Goal: Information Seeking & Learning: Check status

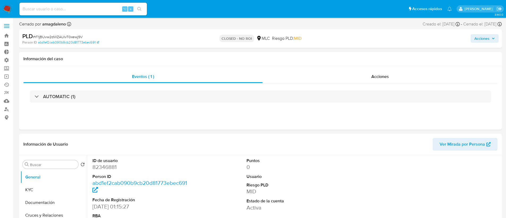
select select "10"
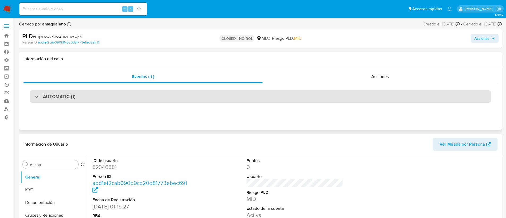
click at [82, 97] on div "AUTOMATIC (1)" at bounding box center [260, 97] width 461 height 12
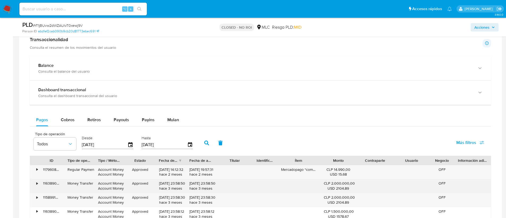
scroll to position [444, 0]
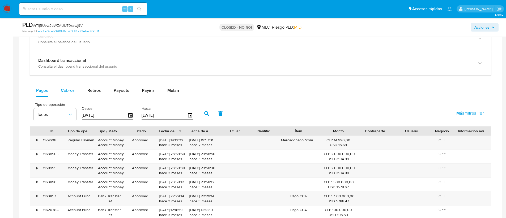
click at [72, 94] on div "Cobros" at bounding box center [68, 90] width 14 height 13
select select "10"
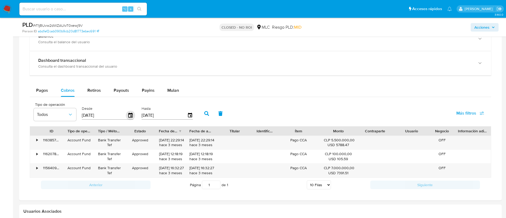
click at [131, 114] on icon "button" at bounding box center [130, 115] width 4 height 5
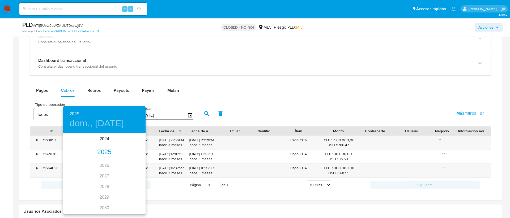
click at [108, 153] on div "2025" at bounding box center [104, 152] width 82 height 11
click at [309, 107] on div at bounding box center [255, 109] width 510 height 218
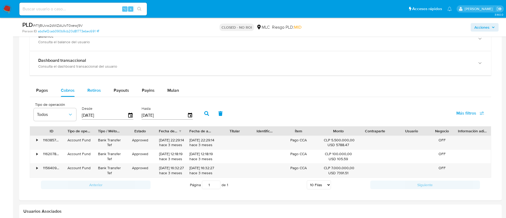
click at [92, 92] on span "Retiros" at bounding box center [94, 90] width 14 height 6
select select "10"
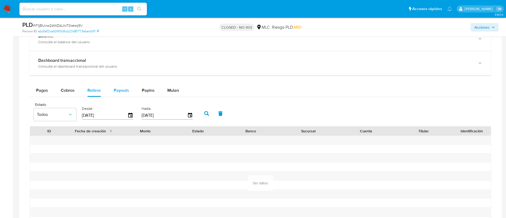
click at [124, 91] on span "Payouts" at bounding box center [121, 90] width 15 height 6
select select "10"
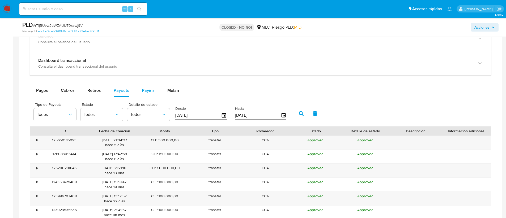
click at [144, 90] on span "Payins" at bounding box center [148, 90] width 13 height 6
select select "10"
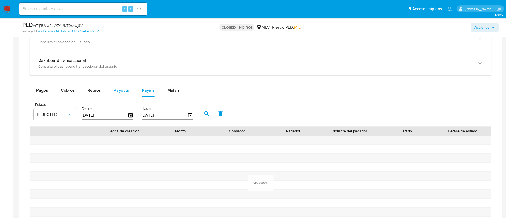
click at [118, 89] on span "Payouts" at bounding box center [121, 90] width 15 height 6
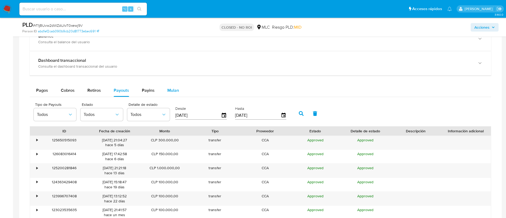
click at [161, 89] on button "Mulan" at bounding box center [173, 90] width 24 height 13
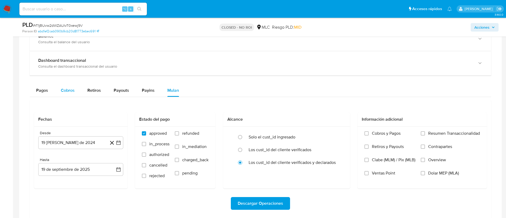
click at [70, 88] on span "Cobros" at bounding box center [68, 90] width 14 height 6
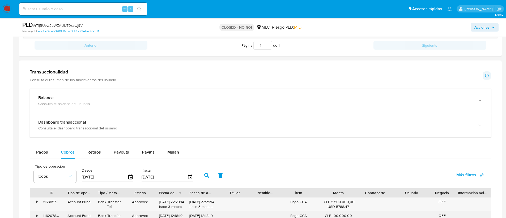
scroll to position [453, 0]
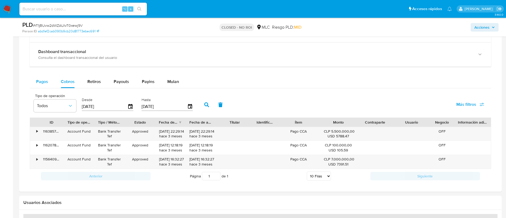
click at [49, 82] on button "Pagos" at bounding box center [42, 81] width 25 height 13
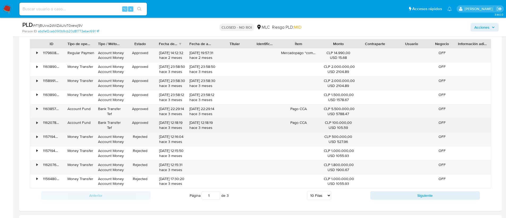
scroll to position [422, 0]
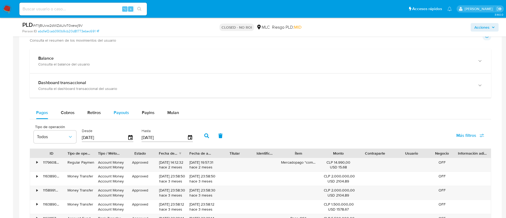
click at [118, 114] on span "Payouts" at bounding box center [121, 113] width 15 height 6
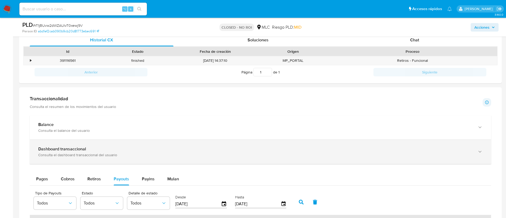
scroll to position [370, 0]
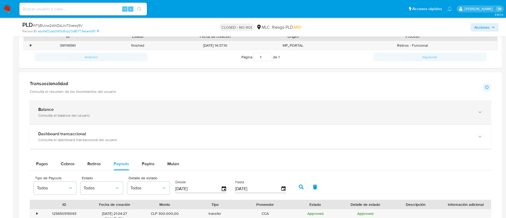
click at [78, 109] on div "Balance" at bounding box center [255, 109] width 434 height 5
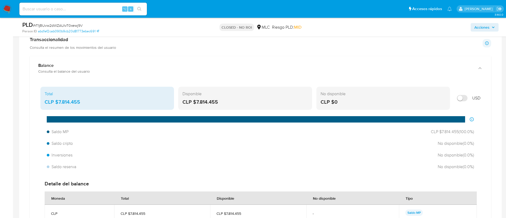
scroll to position [385, 0]
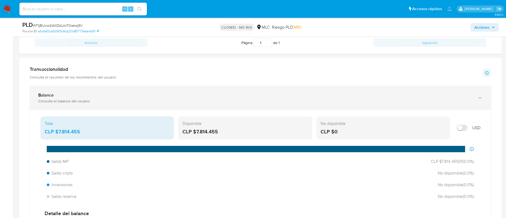
click at [160, 99] on div "Consulta el balance del usuario" at bounding box center [255, 101] width 434 height 5
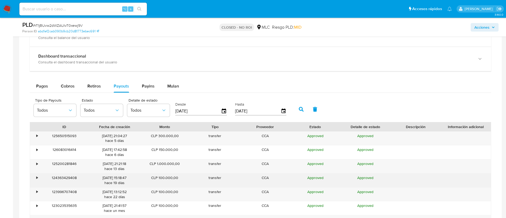
scroll to position [428, 0]
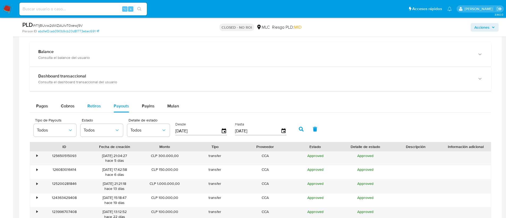
click at [96, 105] on span "Retiros" at bounding box center [94, 106] width 14 height 6
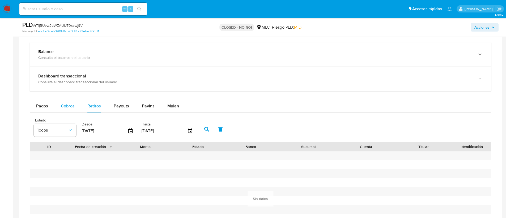
click at [67, 104] on span "Cobros" at bounding box center [68, 106] width 14 height 6
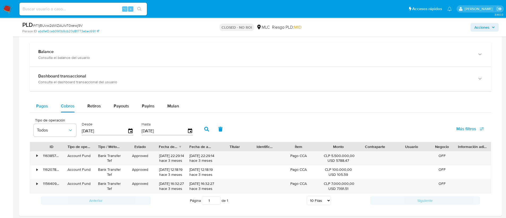
click at [38, 101] on div "Pagos" at bounding box center [42, 106] width 12 height 13
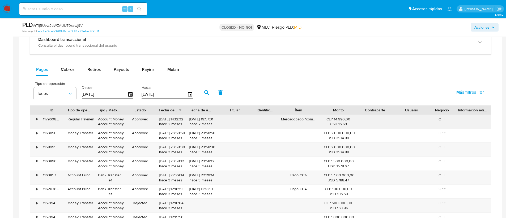
scroll to position [468, 0]
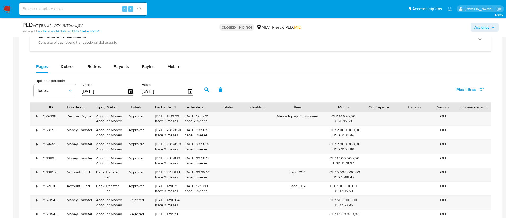
drag, startPoint x: 322, startPoint y: 109, endPoint x: 336, endPoint y: 109, distance: 13.6
click at [336, 109] on div "ID Tipo de operación Tipo / Método Estado Fecha de creación Fecha de aprobación…" at bounding box center [260, 107] width 461 height 9
click at [71, 68] on span "Cobros" at bounding box center [68, 66] width 14 height 6
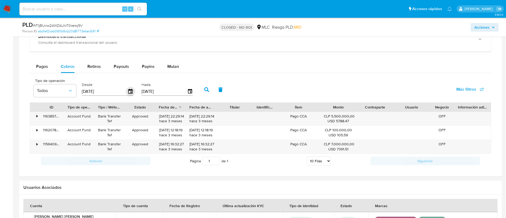
click at [128, 91] on icon "button" at bounding box center [130, 91] width 4 height 5
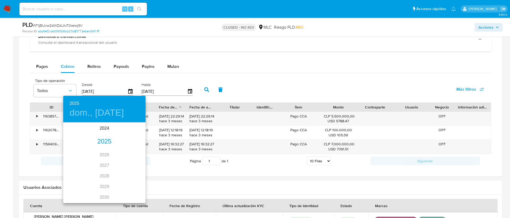
click at [97, 142] on div "2025" at bounding box center [104, 141] width 82 height 11
click at [130, 153] on div "jun." at bounding box center [131, 153] width 27 height 20
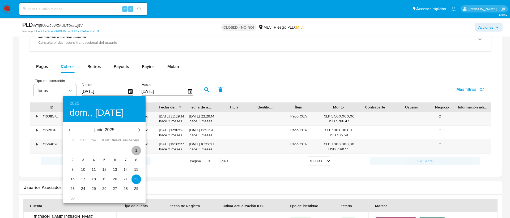
click at [135, 151] on p "1" at bounding box center [136, 150] width 2 height 5
type input "[DATE]"
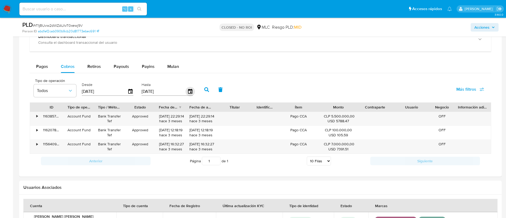
click at [188, 93] on icon "button" at bounding box center [190, 91] width 4 height 5
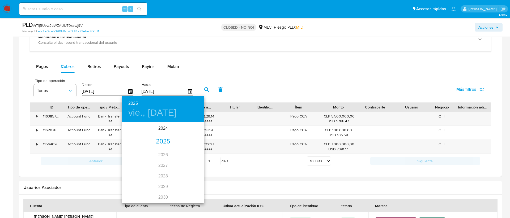
click at [162, 140] on div "2025" at bounding box center [163, 141] width 82 height 11
click at [188, 153] on div "jun." at bounding box center [190, 153] width 27 height 20
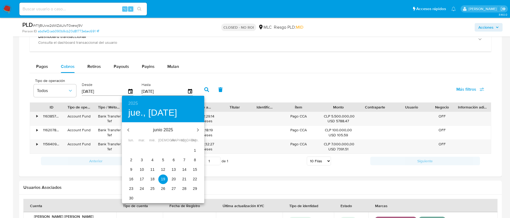
click at [131, 197] on p "30" at bounding box center [131, 198] width 4 height 5
type input "[DATE]"
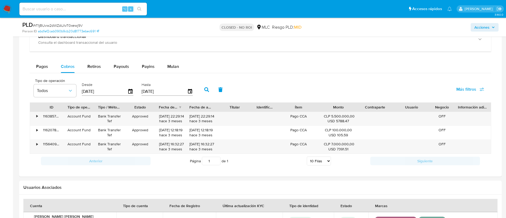
click at [204, 90] on icon "button" at bounding box center [206, 89] width 5 height 5
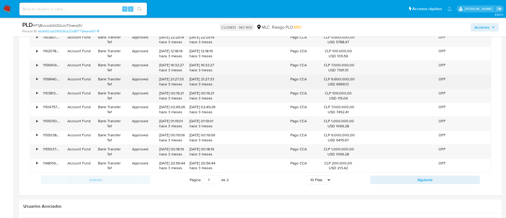
scroll to position [516, 0]
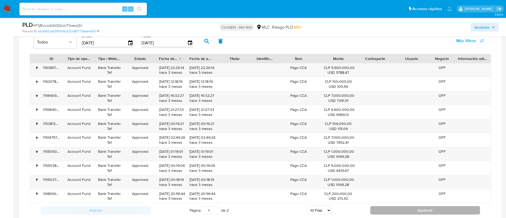
click at [403, 208] on button "Siguiente" at bounding box center [425, 210] width 110 height 8
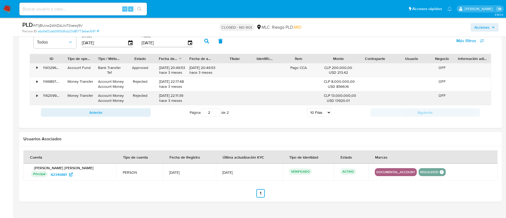
click at [36, 100] on div "•" at bounding box center [34, 98] width 9 height 14
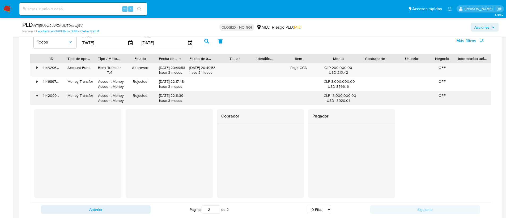
click at [36, 100] on div "•" at bounding box center [34, 98] width 9 height 14
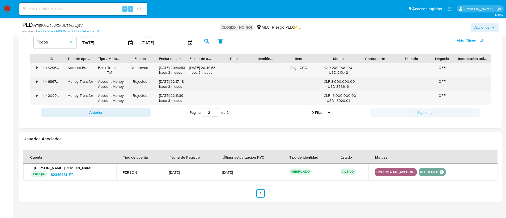
click at [35, 84] on div "•" at bounding box center [34, 84] width 9 height 14
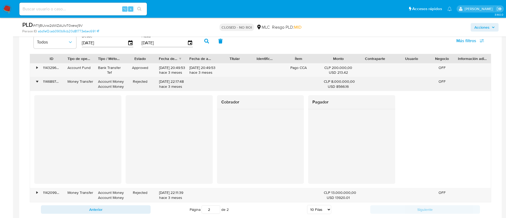
click at [35, 84] on div "•" at bounding box center [34, 84] width 9 height 14
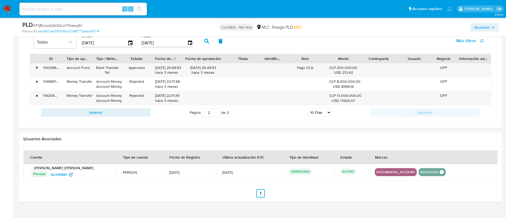
drag, startPoint x: 220, startPoint y: 60, endPoint x: 234, endPoint y: 61, distance: 13.8
click at [234, 61] on div "ID Tipo de operación Tipo / Método Estado Fecha de creación Fecha de aprobación…" at bounding box center [260, 58] width 461 height 9
drag, startPoint x: 184, startPoint y: 59, endPoint x: 192, endPoint y: 59, distance: 8.0
click at [193, 59] on div "ID Tipo de operación Tipo / Método Estado Fecha de creación Fecha de aprobación…" at bounding box center [260, 58] width 461 height 9
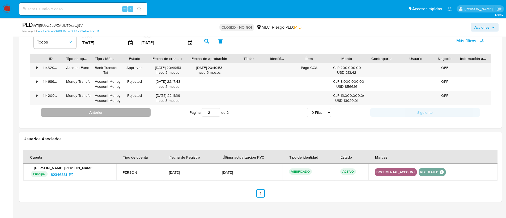
click at [140, 110] on button "Anterior" at bounding box center [96, 112] width 110 height 8
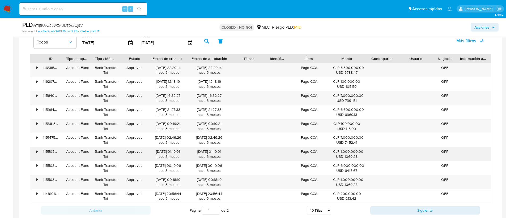
scroll to position [517, 0]
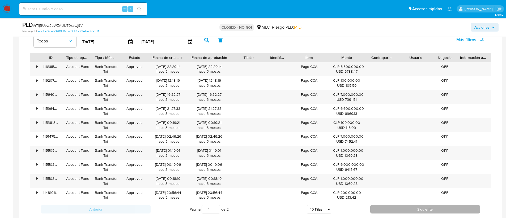
click at [375, 206] on button "Siguiente" at bounding box center [425, 209] width 110 height 8
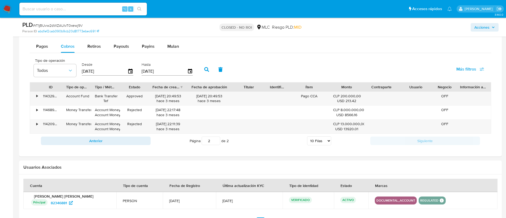
scroll to position [487, 0]
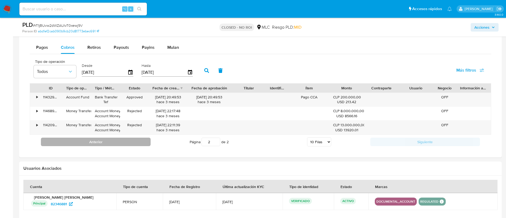
click at [131, 142] on button "Anterior" at bounding box center [96, 142] width 110 height 8
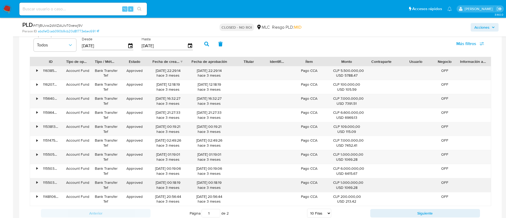
scroll to position [515, 0]
click at [187, 44] on icon "button" at bounding box center [189, 44] width 9 height 9
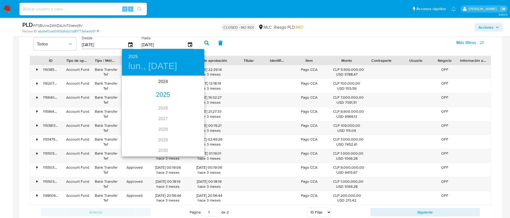
click at [160, 93] on div "2025" at bounding box center [163, 95] width 82 height 11
click at [191, 105] on div "jun." at bounding box center [190, 106] width 27 height 20
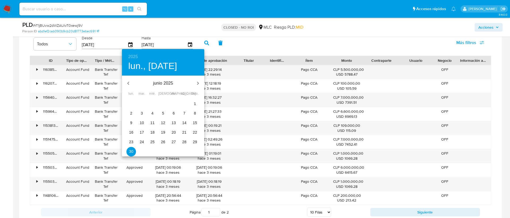
click at [130, 149] on p "30" at bounding box center [131, 151] width 4 height 5
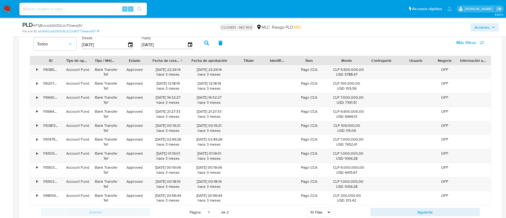
click at [205, 43] on icon "button" at bounding box center [206, 43] width 5 height 5
click at [397, 213] on button "Siguiente" at bounding box center [425, 212] width 110 height 8
type input "2"
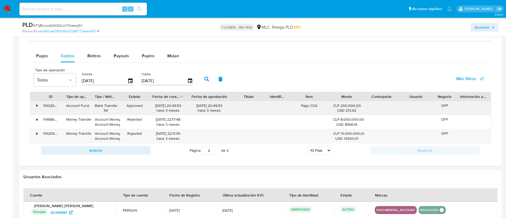
scroll to position [473, 0]
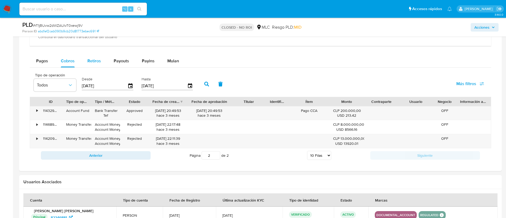
click at [88, 63] on span "Retiros" at bounding box center [94, 61] width 14 height 6
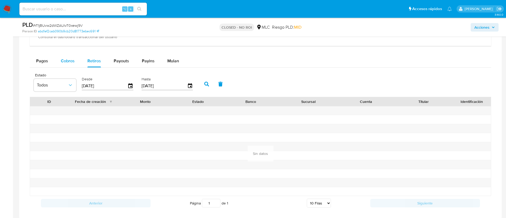
click at [67, 61] on span "Cobros" at bounding box center [68, 61] width 14 height 6
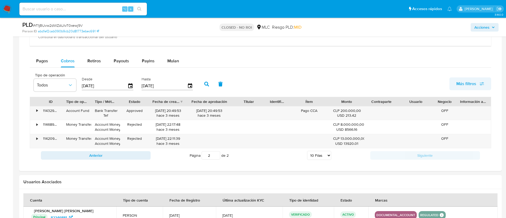
click at [471, 82] on span "Más filtros" at bounding box center [466, 84] width 20 height 13
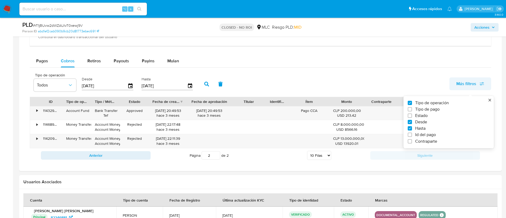
click at [471, 82] on span "Más filtros" at bounding box center [466, 84] width 20 height 13
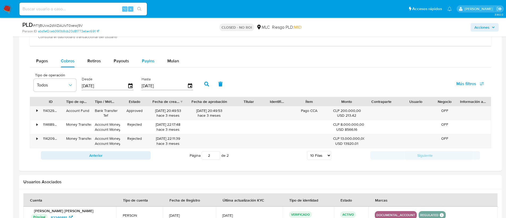
click at [151, 63] on span "Payins" at bounding box center [148, 61] width 13 height 6
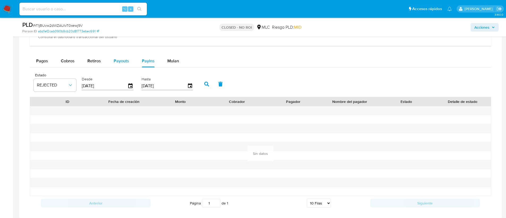
click at [126, 62] on span "Payouts" at bounding box center [121, 61] width 15 height 6
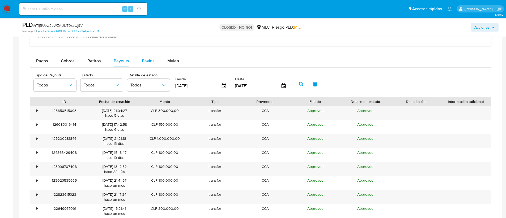
click at [147, 61] on span "Payins" at bounding box center [148, 61] width 13 height 6
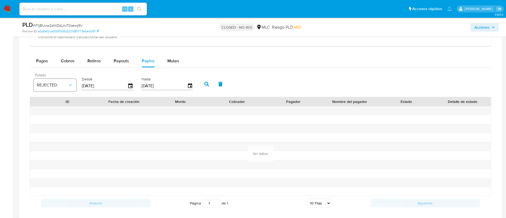
click at [45, 85] on span "REJECTED" at bounding box center [52, 85] width 31 height 5
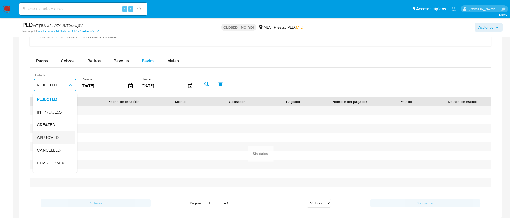
click at [57, 135] on span "APPROVED" at bounding box center [48, 137] width 22 height 5
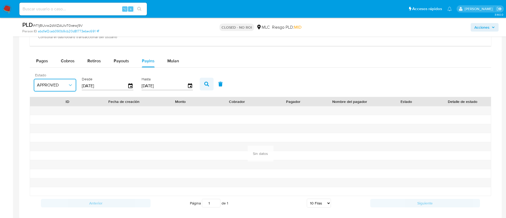
click at [207, 86] on button "button" at bounding box center [207, 84] width 14 height 13
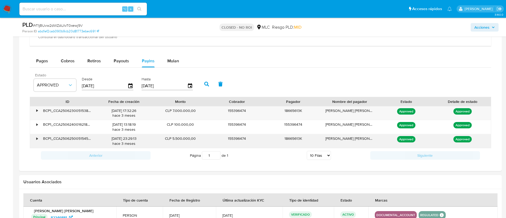
click at [34, 139] on div "•" at bounding box center [34, 141] width 9 height 14
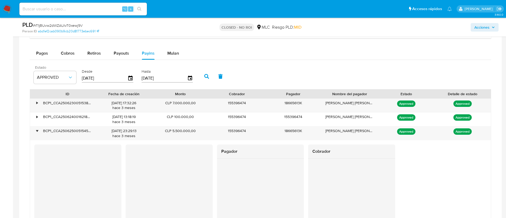
scroll to position [477, 0]
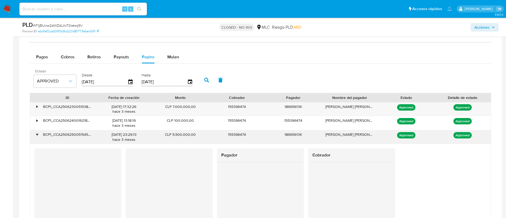
click at [36, 136] on div "•" at bounding box center [36, 134] width 1 height 5
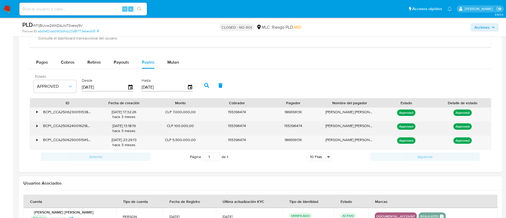
scroll to position [472, 0]
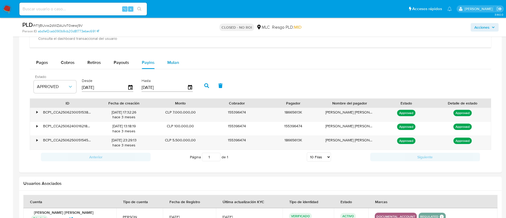
click at [169, 64] on span "Mulan" at bounding box center [173, 62] width 12 height 6
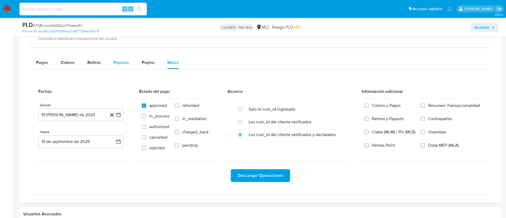
click at [119, 63] on span "Payouts" at bounding box center [121, 62] width 15 height 6
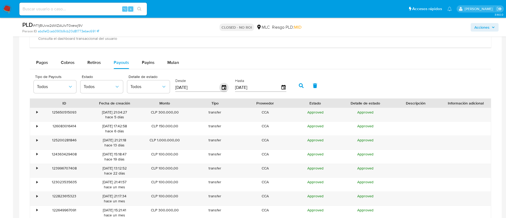
click at [225, 88] on icon "button" at bounding box center [224, 87] width 4 height 5
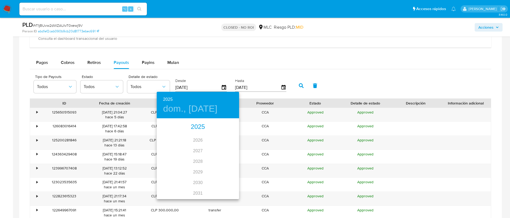
click at [196, 126] on div "2025" at bounding box center [198, 127] width 82 height 11
click at [172, 169] on div "[DATE]." at bounding box center [170, 169] width 27 height 20
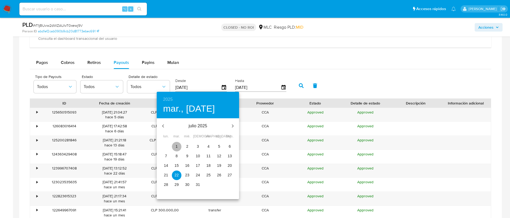
click at [174, 145] on span "1" at bounding box center [177, 146] width 10 height 5
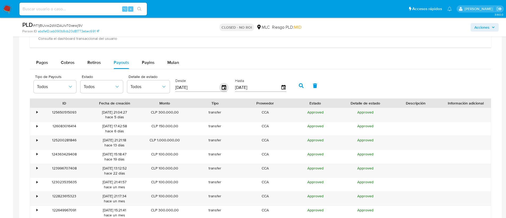
click at [224, 89] on icon "button" at bounding box center [224, 87] width 4 height 5
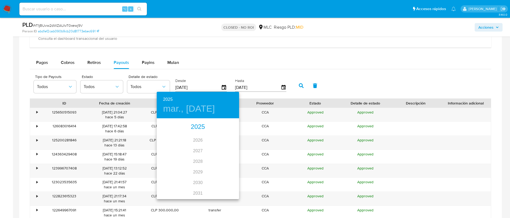
click at [191, 128] on div "2025" at bounding box center [198, 127] width 82 height 11
click at [226, 148] on div "jun." at bounding box center [225, 149] width 27 height 20
type input "[DATE]"
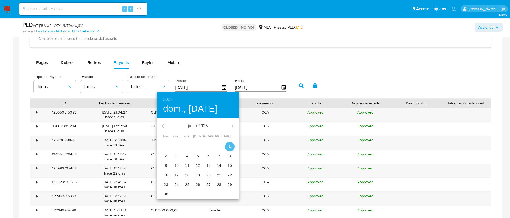
click at [231, 145] on span "1" at bounding box center [230, 146] width 10 height 5
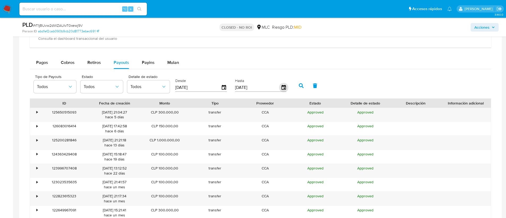
click at [280, 88] on icon "button" at bounding box center [283, 87] width 9 height 9
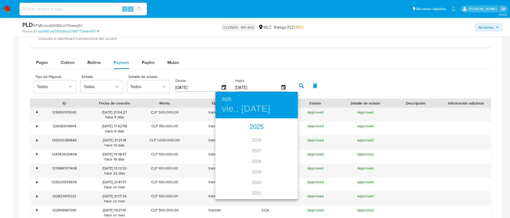
click at [255, 124] on div "2025" at bounding box center [256, 127] width 82 height 11
click at [283, 145] on div "jun." at bounding box center [283, 149] width 27 height 20
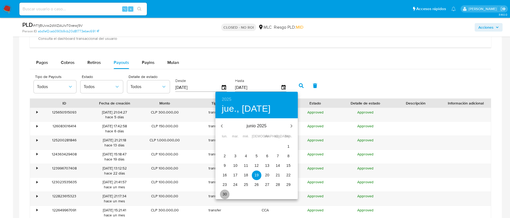
click at [226, 196] on p "30" at bounding box center [224, 194] width 4 height 5
type input "[DATE]"
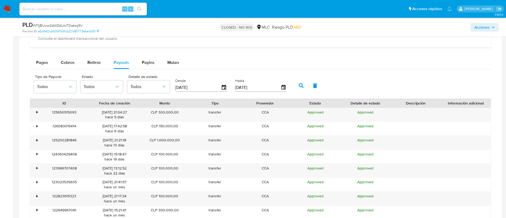
click at [300, 90] on button "button" at bounding box center [301, 85] width 14 height 13
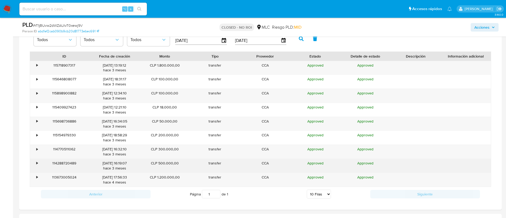
scroll to position [519, 0]
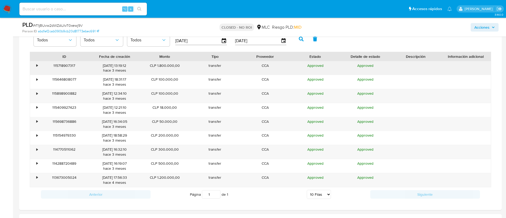
click at [39, 67] on div "115718907317" at bounding box center [64, 68] width 50 height 14
click at [38, 66] on div "•" at bounding box center [34, 68] width 9 height 14
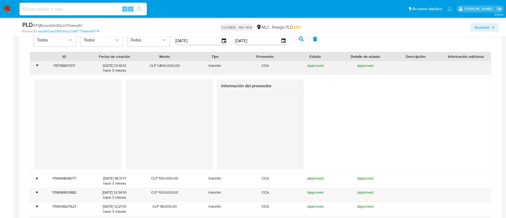
click at [38, 66] on div "•" at bounding box center [36, 65] width 1 height 5
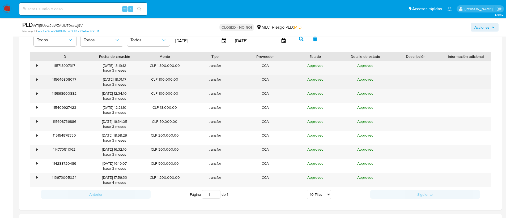
click at [40, 80] on div "115646808077" at bounding box center [64, 82] width 50 height 14
click at [33, 78] on div "•" at bounding box center [34, 82] width 9 height 14
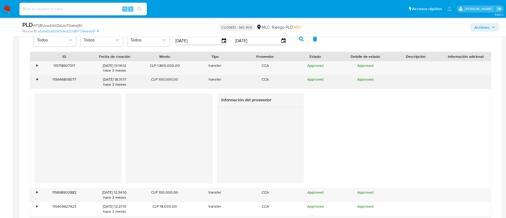
click at [34, 78] on div "•" at bounding box center [34, 82] width 9 height 14
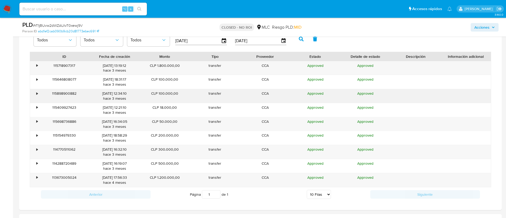
click at [38, 93] on div "•" at bounding box center [34, 96] width 9 height 14
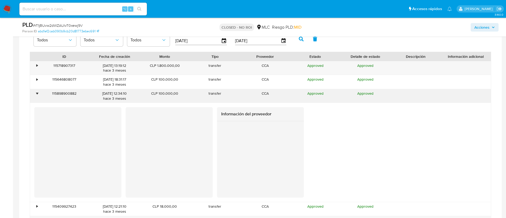
click at [38, 93] on div "•" at bounding box center [34, 96] width 9 height 14
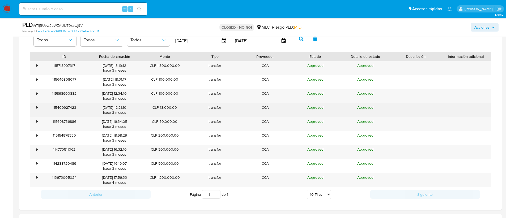
click at [40, 112] on div "115409927423" at bounding box center [64, 110] width 50 height 14
click at [37, 108] on div "•" at bounding box center [36, 107] width 1 height 5
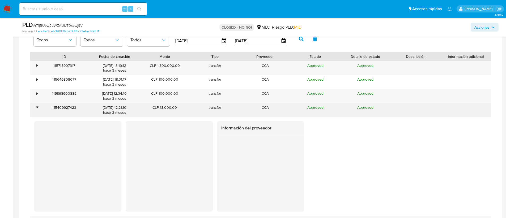
click at [37, 108] on div "•" at bounding box center [36, 107] width 1 height 5
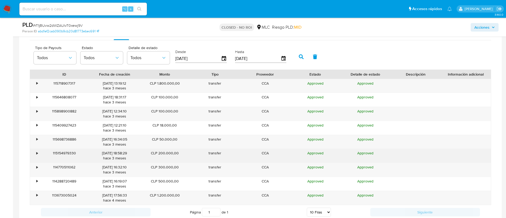
scroll to position [469, 0]
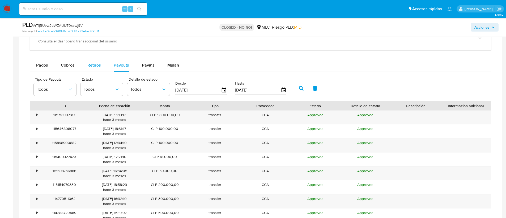
click at [97, 68] on span "Retiros" at bounding box center [94, 65] width 14 height 6
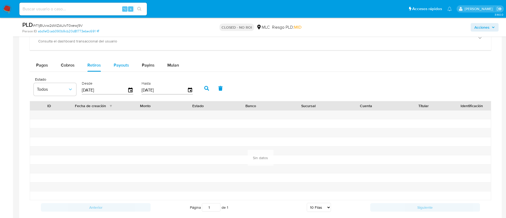
click at [130, 65] on button "Payouts" at bounding box center [121, 65] width 28 height 13
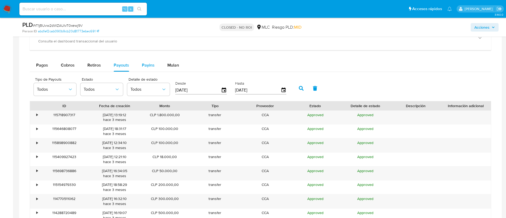
click at [147, 64] on span "Payins" at bounding box center [148, 65] width 13 height 6
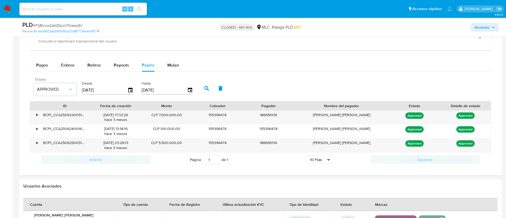
drag, startPoint x: 379, startPoint y: 105, endPoint x: 418, endPoint y: 107, distance: 38.3
click at [418, 107] on div "ID Fecha de creación Monto Cobrador Pagador Nombre del pagador Estado Detalle d…" at bounding box center [260, 105] width 461 height 9
click at [75, 67] on button "Cobros" at bounding box center [67, 65] width 27 height 13
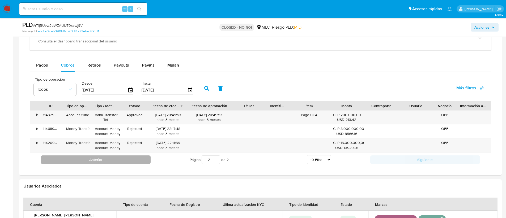
click at [127, 157] on button "Anterior" at bounding box center [96, 160] width 110 height 8
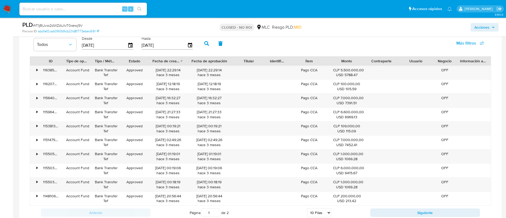
scroll to position [526, 0]
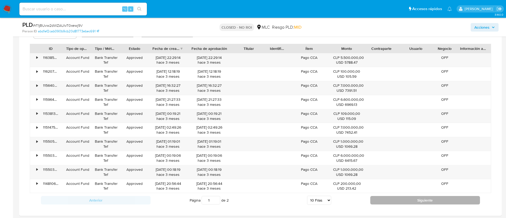
click at [397, 200] on button "Siguiente" at bounding box center [425, 200] width 110 height 8
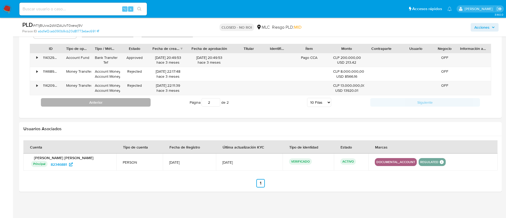
click at [128, 99] on button "Anterior" at bounding box center [96, 102] width 110 height 8
type input "1"
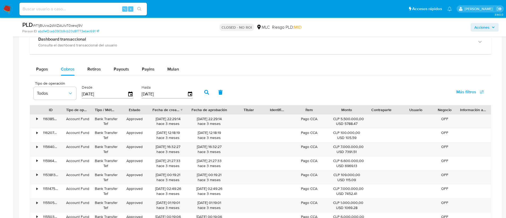
scroll to position [459, 0]
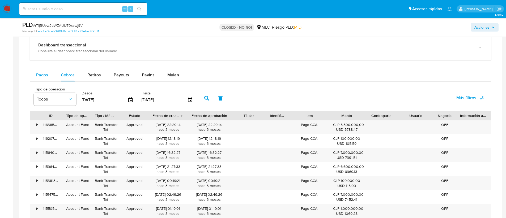
click at [50, 78] on button "Pagos" at bounding box center [42, 75] width 25 height 13
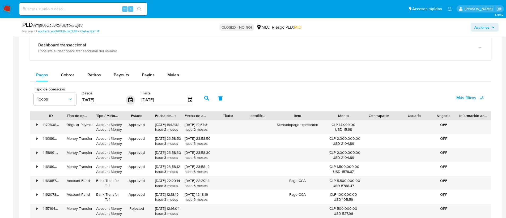
click at [130, 97] on icon "button" at bounding box center [130, 100] width 9 height 9
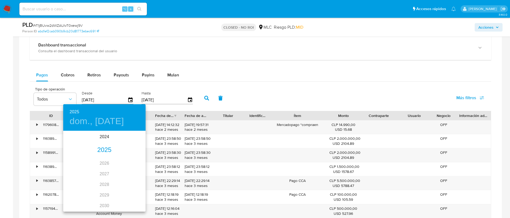
click at [108, 148] on div "2025" at bounding box center [104, 150] width 82 height 11
click at [134, 163] on div "jun." at bounding box center [131, 162] width 27 height 20
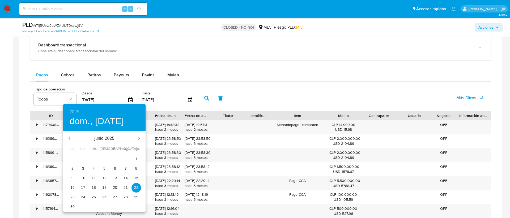
click at [134, 160] on span "1" at bounding box center [136, 158] width 10 height 5
type input "[DATE]"
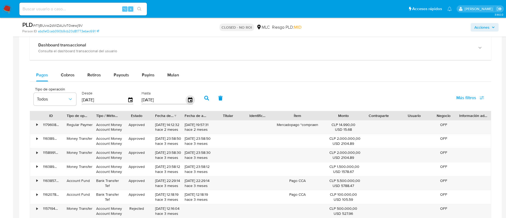
click at [189, 101] on icon "button" at bounding box center [190, 99] width 4 height 5
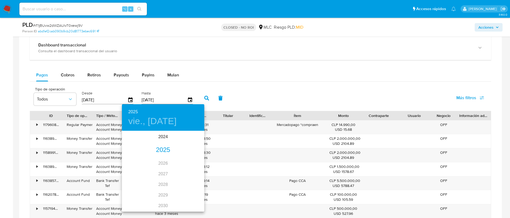
click at [156, 149] on div "2025" at bounding box center [163, 150] width 82 height 11
click at [164, 183] on div "ago." at bounding box center [162, 182] width 27 height 20
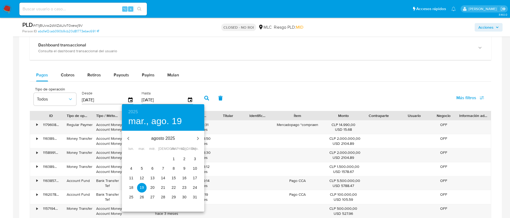
click at [128, 138] on icon "button" at bounding box center [128, 138] width 6 height 6
click at [128, 206] on span "30" at bounding box center [131, 206] width 10 height 5
type input "[DATE]"
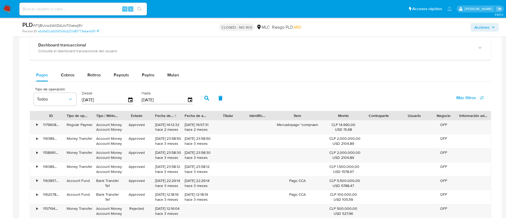
click at [210, 100] on button "button" at bounding box center [207, 98] width 14 height 13
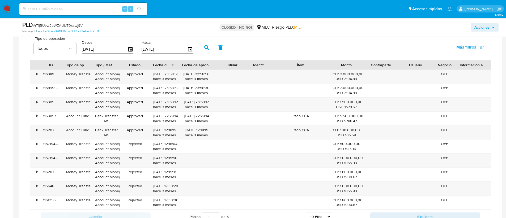
drag, startPoint x: 217, startPoint y: 63, endPoint x: 222, endPoint y: 62, distance: 5.1
click at [222, 62] on div "ID Tipo de operación Tipo / Método Estado Fecha de creación Fecha de aprobación…" at bounding box center [260, 65] width 461 height 9
drag, startPoint x: 367, startPoint y: 64, endPoint x: 371, endPoint y: 63, distance: 3.8
click at [371, 63] on div "ID Tipo de operación Tipo / Método Estado Fecha de creación Fecha de aprobación…" at bounding box center [260, 65] width 461 height 9
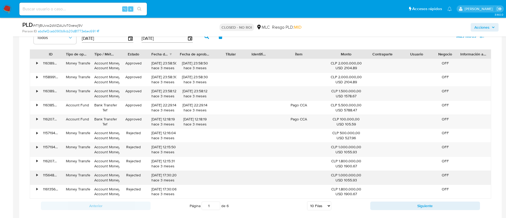
scroll to position [521, 0]
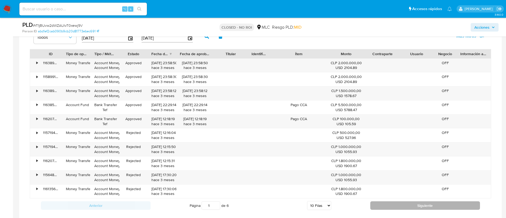
click at [393, 206] on button "Siguiente" at bounding box center [425, 206] width 110 height 8
type input "2"
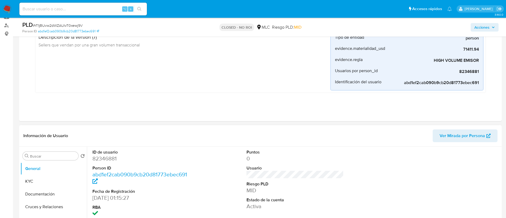
scroll to position [86, 0]
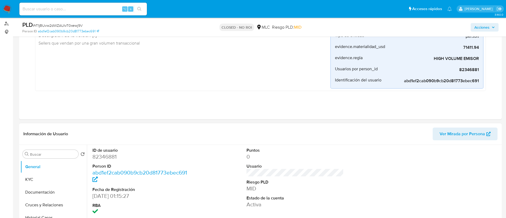
click at [101, 157] on dd "82346881" at bounding box center [140, 156] width 97 height 7
copy dd "82346881"
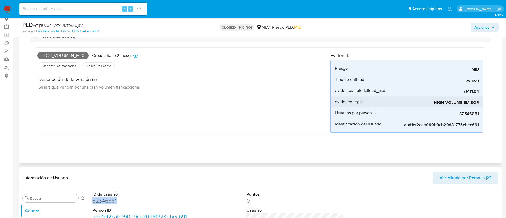
scroll to position [46, 0]
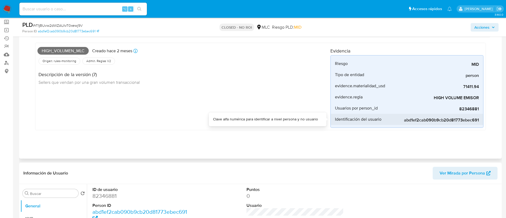
click at [411, 121] on span "abd1ef2cab090b9cb20d81773ebec691" at bounding box center [439, 120] width 80 height 5
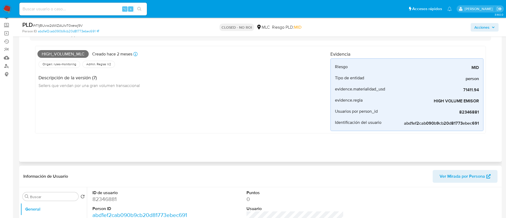
scroll to position [52, 0]
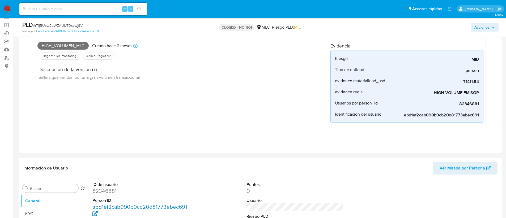
click at [170, 208] on link "abd1ef2cab090b9cb20d81773ebec691" at bounding box center [139, 210] width 95 height 15
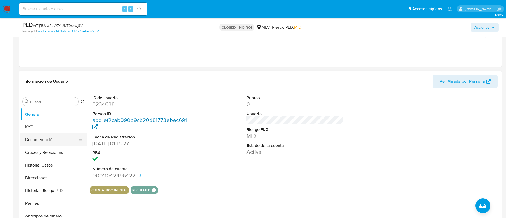
scroll to position [140, 0]
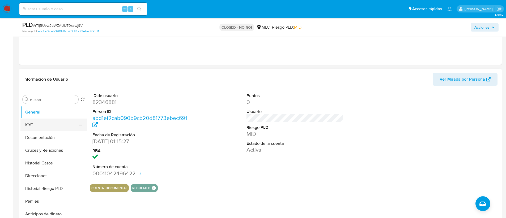
click at [52, 127] on button "KYC" at bounding box center [51, 125] width 62 height 13
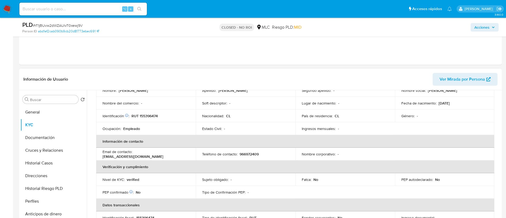
scroll to position [128, 0]
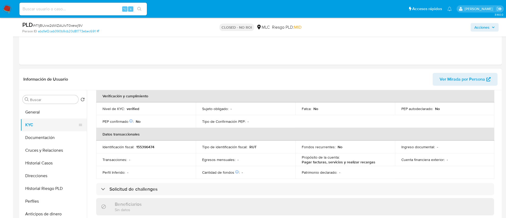
click at [42, 119] on button "KYC" at bounding box center [51, 125] width 62 height 13
click at [42, 114] on button "General" at bounding box center [51, 112] width 62 height 13
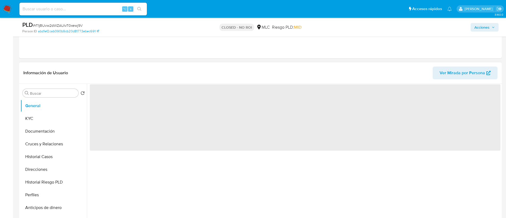
scroll to position [0, 0]
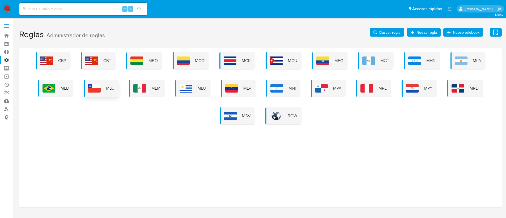
click at [106, 83] on div "MLC" at bounding box center [101, 88] width 35 height 17
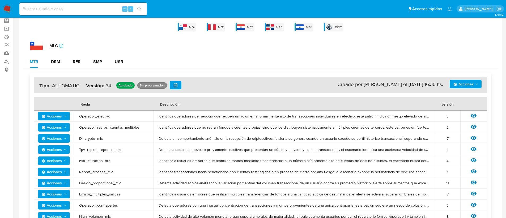
scroll to position [104, 0]
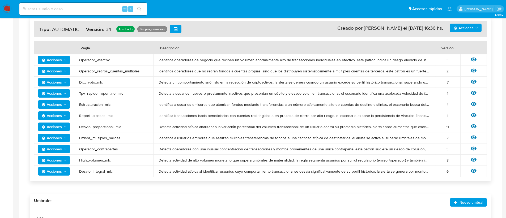
click at [471, 160] on icon at bounding box center [473, 160] width 6 height 4
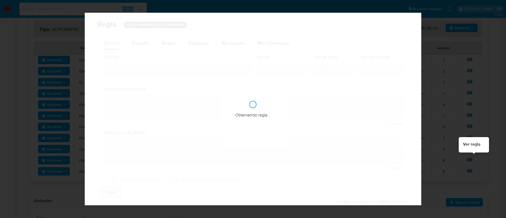
type input "High_volumen_mlc"
type textarea "Detecta actividad de alto volumen monetario que supera umbrales de materialidad…"
type textarea "Sellers que vendan por una gran volumen transaccional"
checkbox input "true"
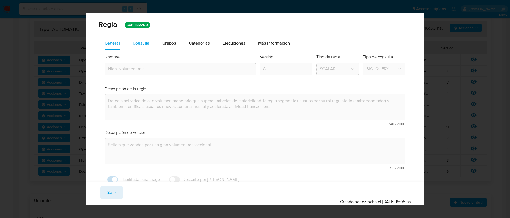
click at [139, 41] on span "Consulta" at bounding box center [140, 43] width 17 height 6
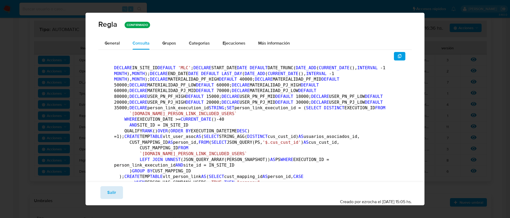
click at [111, 193] on span "Salir" at bounding box center [111, 193] width 9 height 12
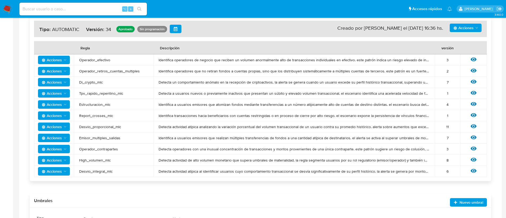
click at [52, 158] on span "Acciones" at bounding box center [52, 160] width 20 height 8
click at [62, 197] on button "Ver historico" at bounding box center [54, 199] width 48 height 13
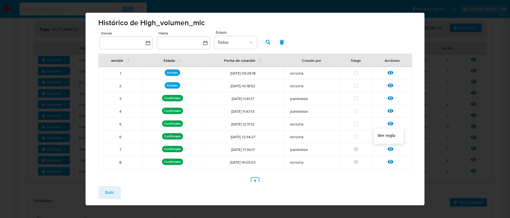
click at [387, 149] on icon at bounding box center [390, 149] width 6 height 4
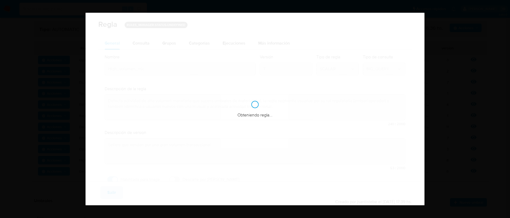
checkbox input "true"
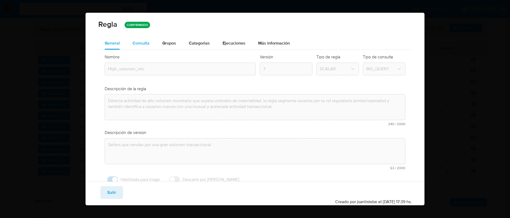
click at [147, 43] on span "Consulta" at bounding box center [140, 43] width 17 height 6
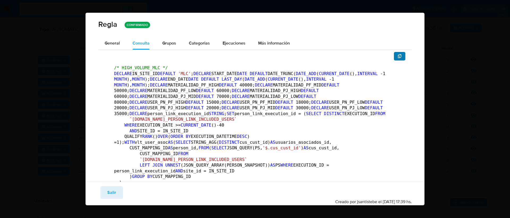
click at [399, 56] on button "button" at bounding box center [400, 56] width 12 height 8
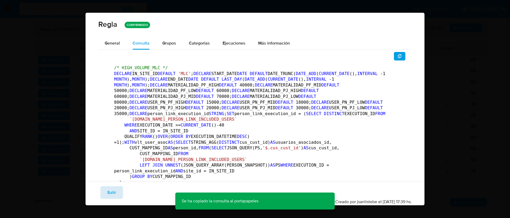
click at [112, 193] on span "Salir" at bounding box center [111, 193] width 9 height 12
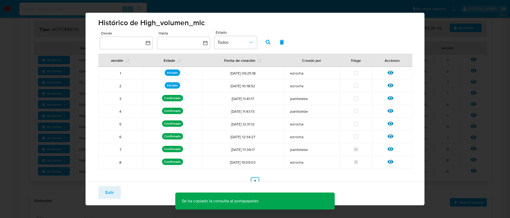
click at [113, 191] on span "Salir" at bounding box center [109, 193] width 9 height 12
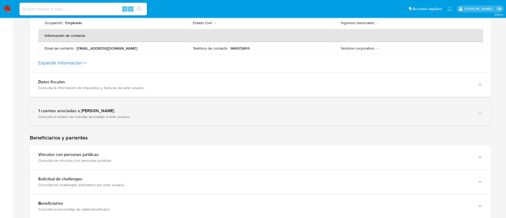
scroll to position [209, 0]
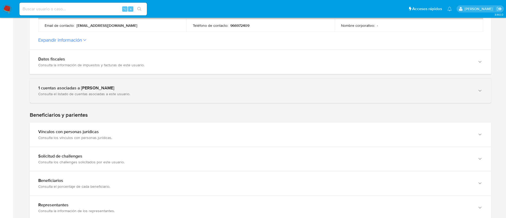
click at [126, 89] on div "1 cuentas asociadas a Freddy Sebastián Abarca Orellana" at bounding box center [255, 87] width 434 height 5
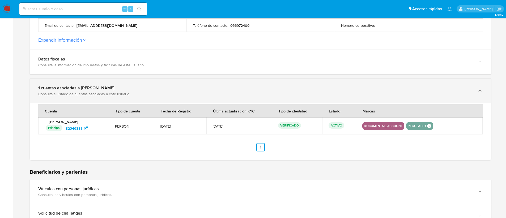
click at [126, 89] on div "1 cuentas asociadas a Freddy Sebastián Abarca Orellana" at bounding box center [255, 87] width 434 height 5
